Goal: Information Seeking & Learning: Learn about a topic

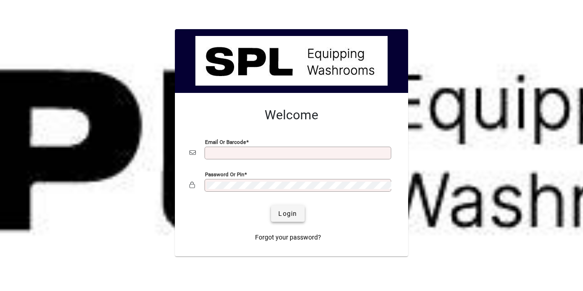
type input "**********"
click at [284, 213] on span "Login" at bounding box center [287, 214] width 19 height 10
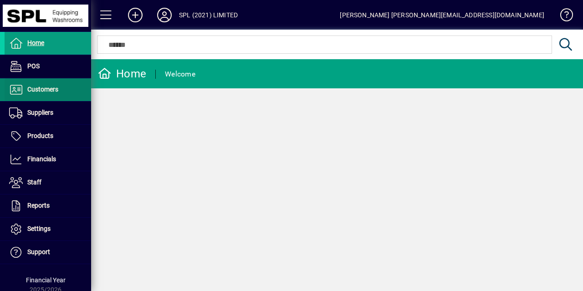
click at [46, 87] on span "Customers" at bounding box center [42, 89] width 31 height 7
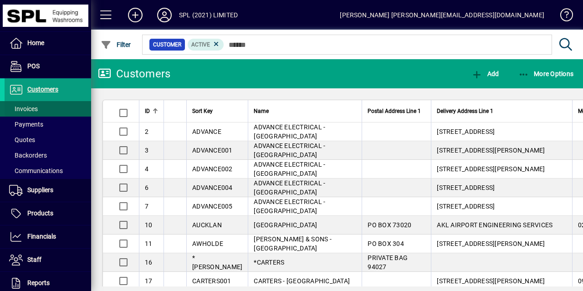
click at [39, 111] on span at bounding box center [48, 109] width 87 height 22
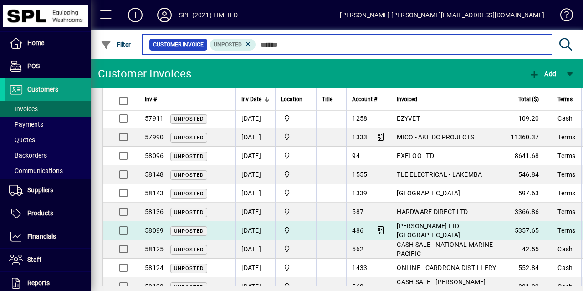
scroll to position [78, 0]
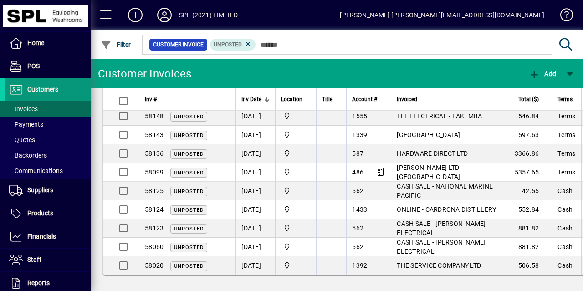
click at [39, 88] on span "Customers" at bounding box center [42, 89] width 31 height 7
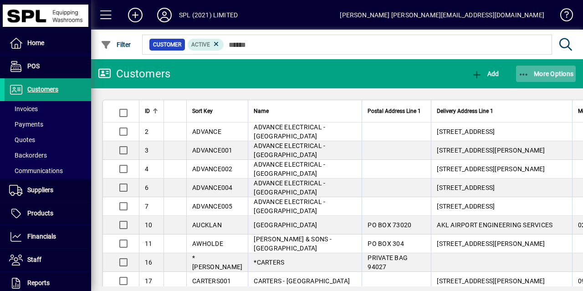
click at [519, 75] on icon "button" at bounding box center [523, 74] width 11 height 9
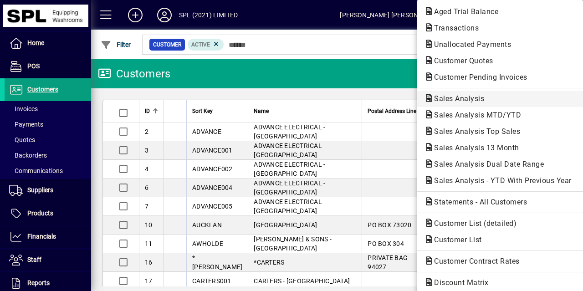
click at [469, 98] on span "Sales Analysis" at bounding box center [456, 98] width 65 height 9
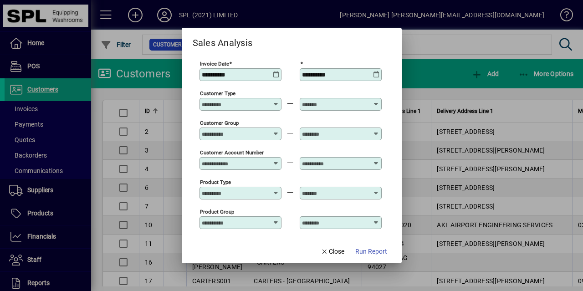
type input "**********"
click at [277, 71] on icon at bounding box center [276, 71] width 7 height 0
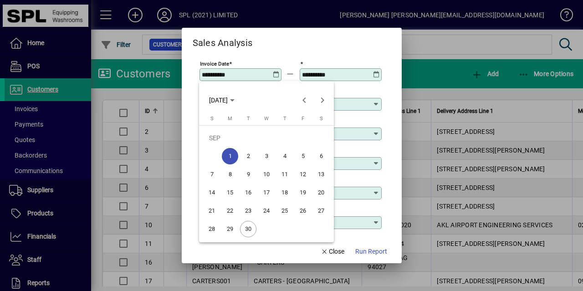
click at [255, 224] on button "30" at bounding box center [248, 229] width 18 height 18
type input "**********"
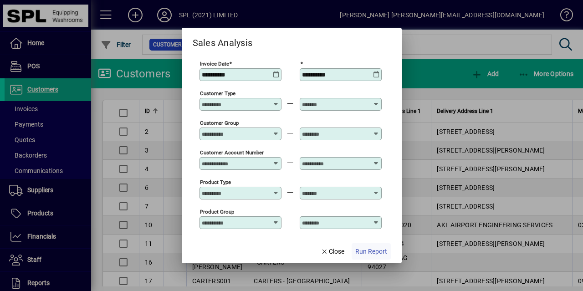
click at [377, 251] on span "Run Report" at bounding box center [371, 252] width 32 height 10
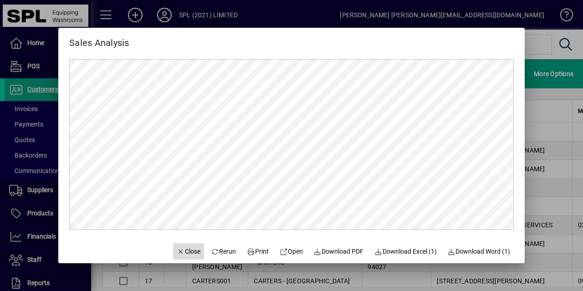
click at [188, 247] on span "Close" at bounding box center [189, 252] width 24 height 10
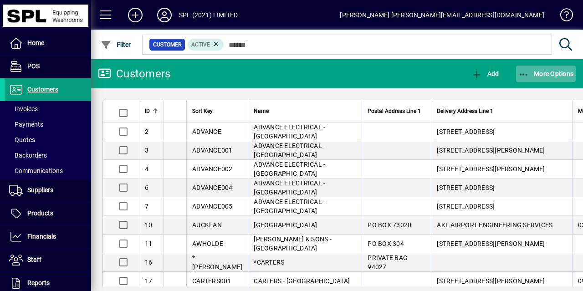
click at [523, 77] on icon "button" at bounding box center [523, 74] width 11 height 9
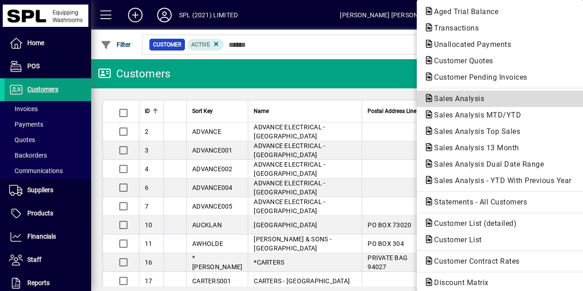
click at [478, 100] on span "Sales Analysis" at bounding box center [456, 98] width 65 height 9
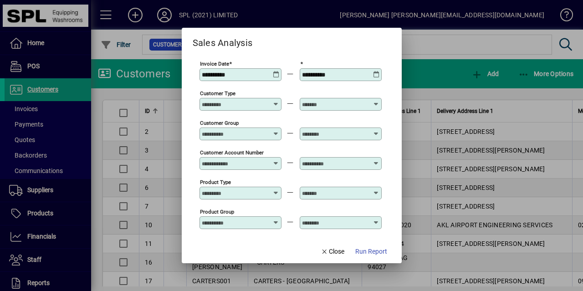
type input "**********"
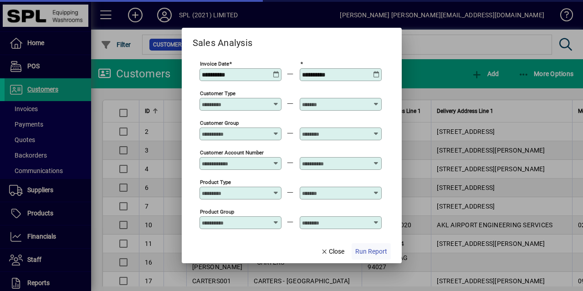
click at [378, 245] on span "button" at bounding box center [371, 251] width 39 height 22
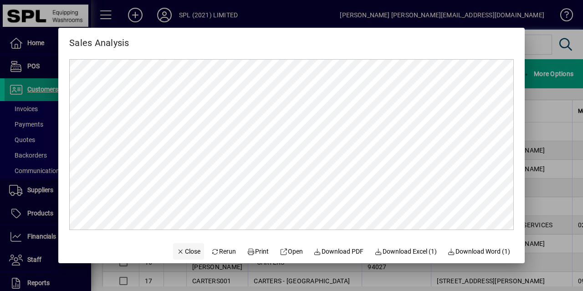
click at [177, 250] on span "Close" at bounding box center [189, 252] width 24 height 10
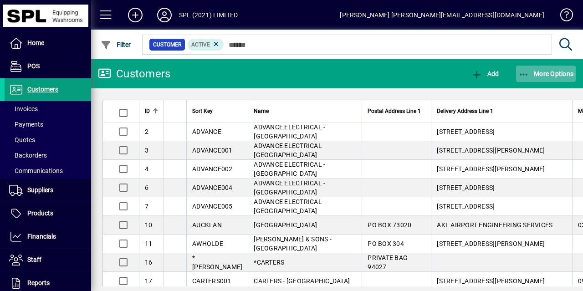
click at [519, 73] on icon "button" at bounding box center [523, 74] width 11 height 9
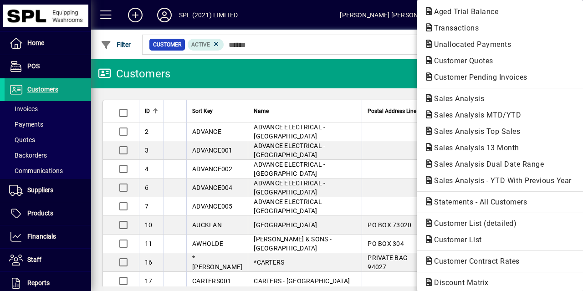
click at [49, 230] on div at bounding box center [291, 145] width 583 height 291
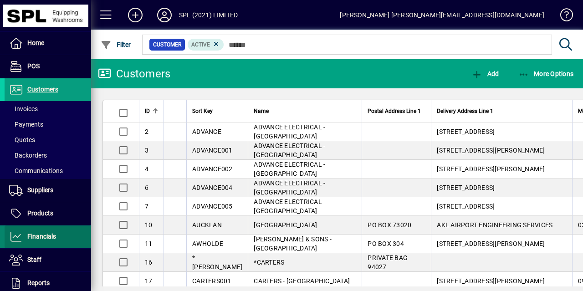
click at [48, 231] on span "Financials" at bounding box center [30, 236] width 51 height 11
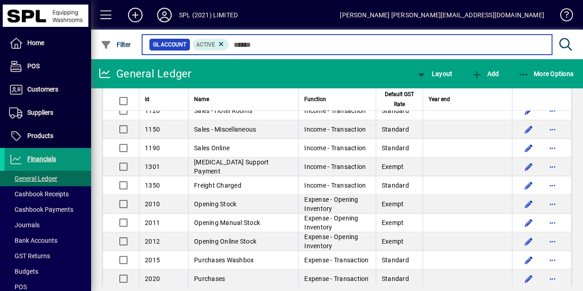
scroll to position [58, 0]
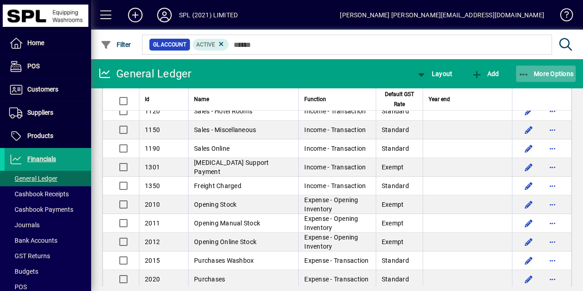
click at [521, 71] on icon "button" at bounding box center [523, 74] width 11 height 9
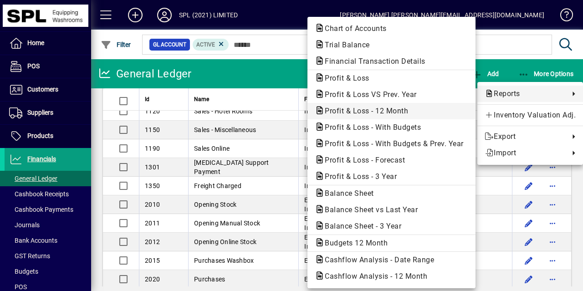
click at [398, 113] on span "Profit & Loss - 12 Month" at bounding box center [364, 111] width 98 height 9
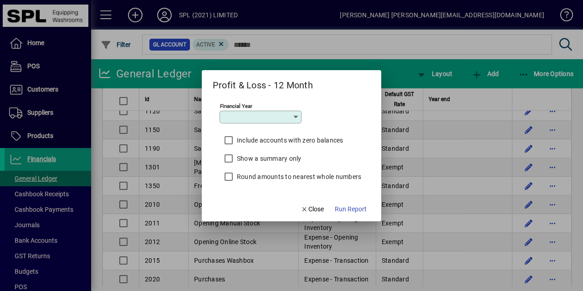
type input "*********"
click at [354, 209] on span "Run Report" at bounding box center [351, 209] width 32 height 10
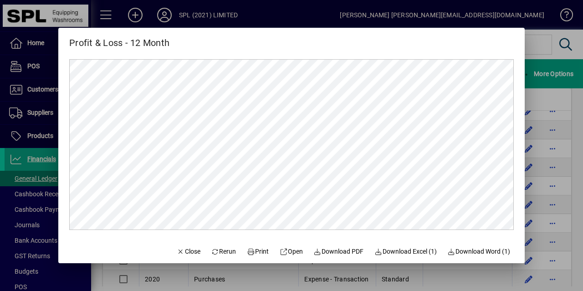
scroll to position [0, 0]
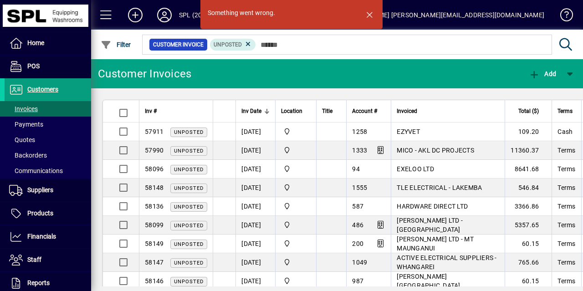
scroll to position [130, 0]
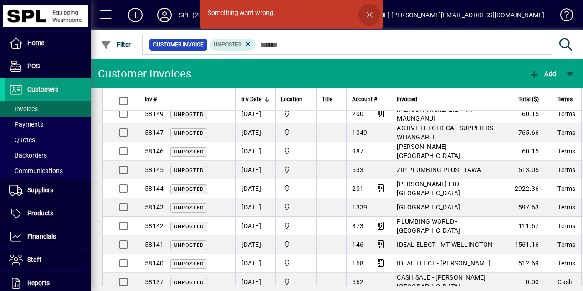
click at [370, 16] on span "button" at bounding box center [369, 15] width 22 height 22
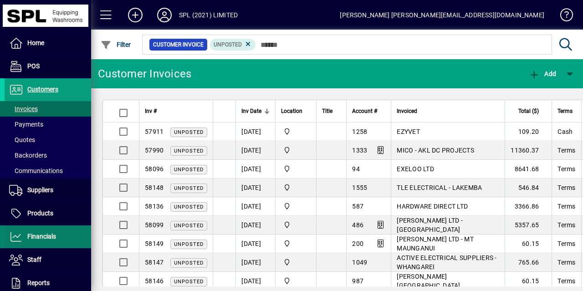
scroll to position [70, 0]
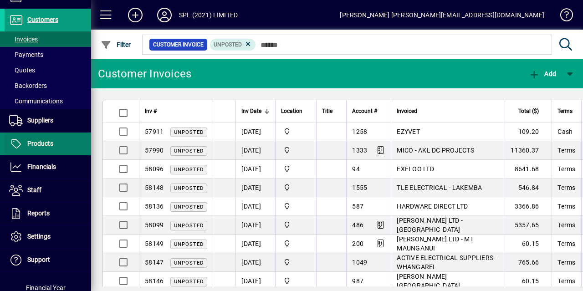
click at [56, 145] on span at bounding box center [48, 144] width 87 height 22
